Goal: Navigation & Orientation: Find specific page/section

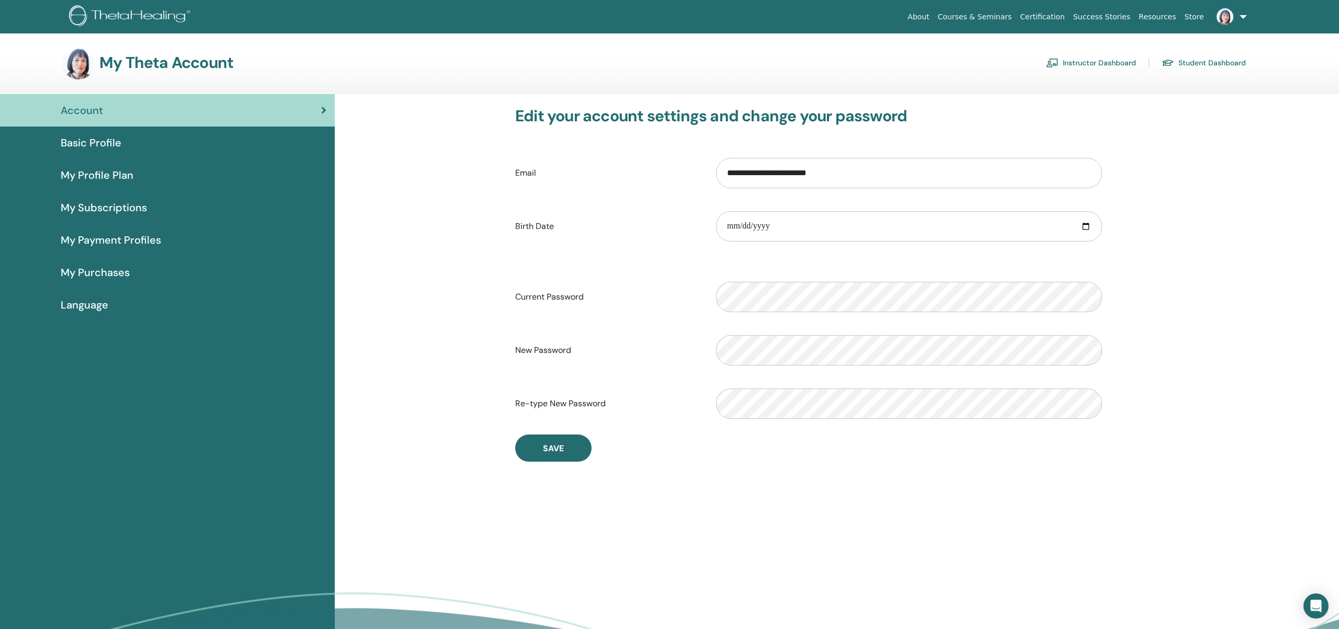
click at [1118, 62] on link "Instructor Dashboard" at bounding box center [1091, 62] width 90 height 17
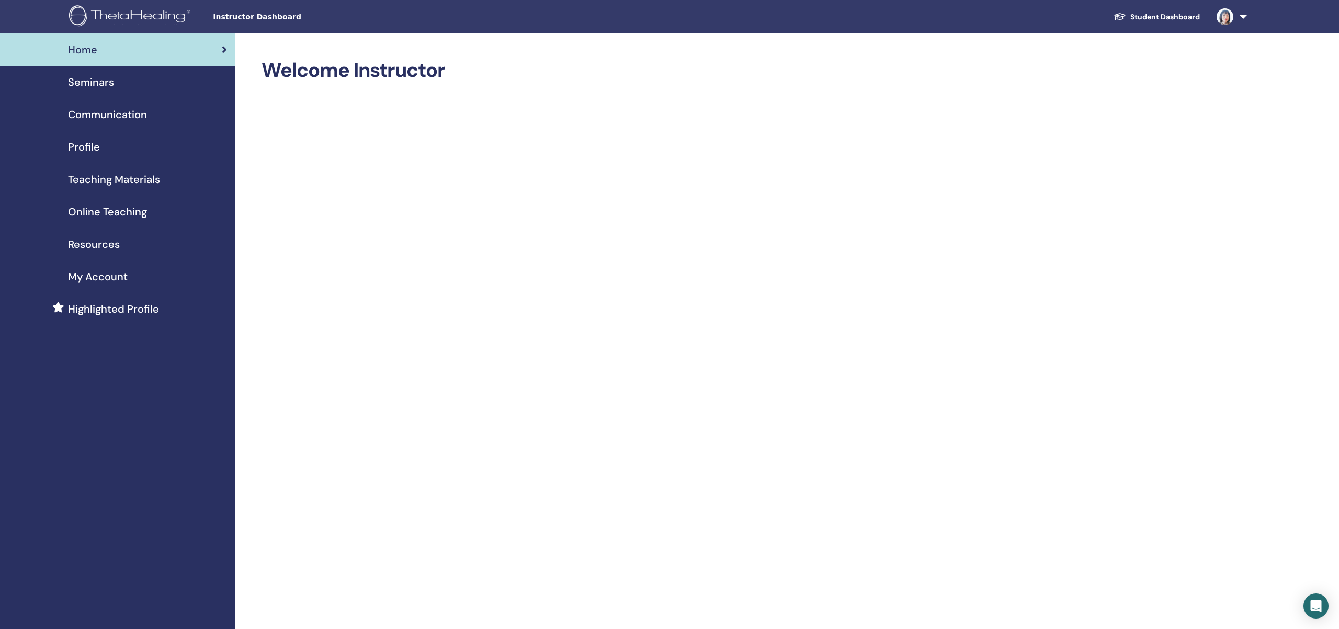
click at [115, 181] on span "Teaching Materials" at bounding box center [114, 180] width 92 height 16
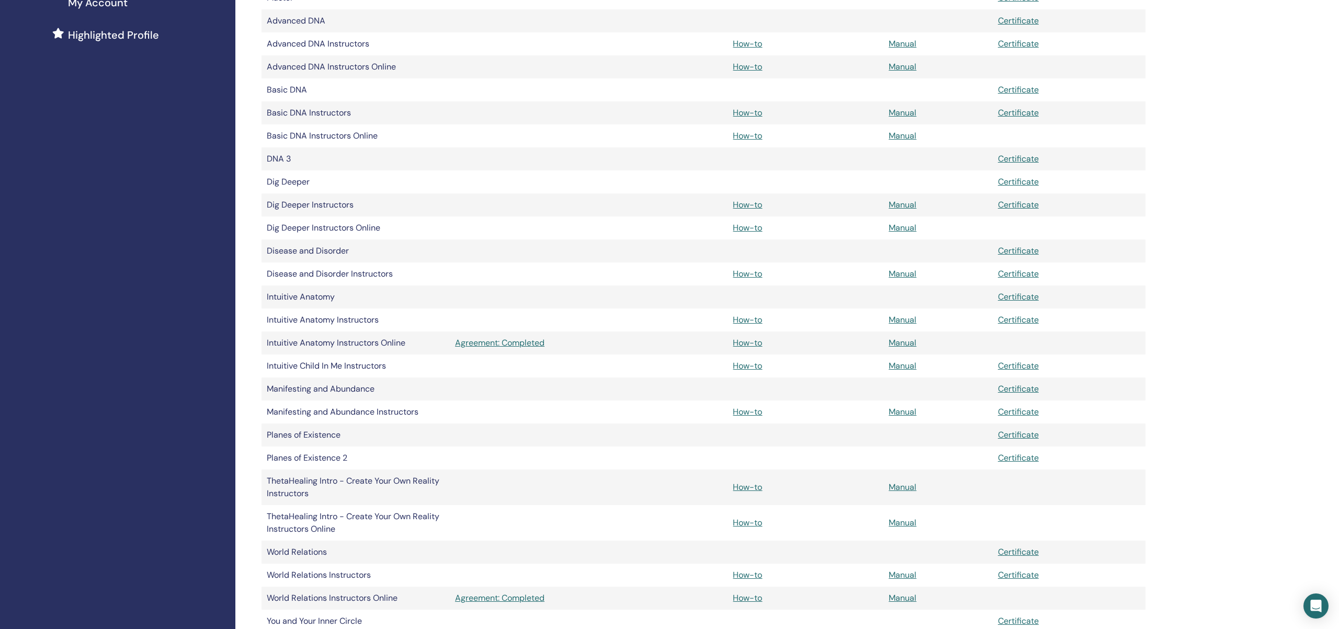
scroll to position [275, 0]
click at [908, 575] on link "Manual" at bounding box center [903, 574] width 28 height 11
